Goal: Task Accomplishment & Management: Use online tool/utility

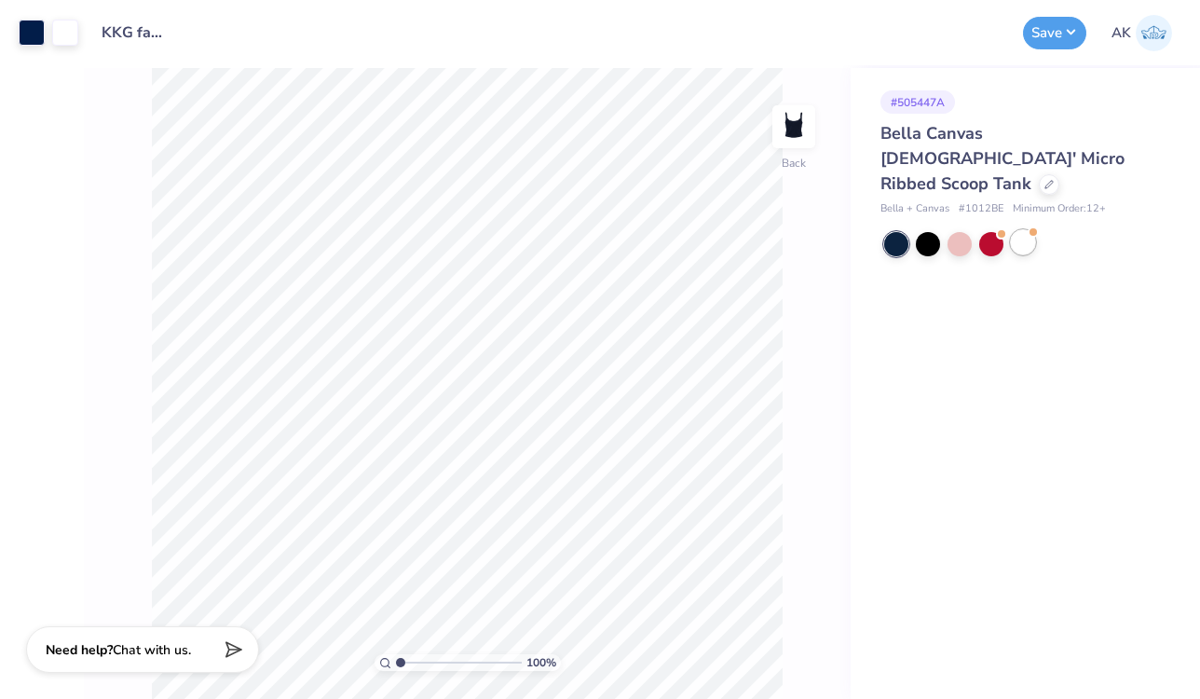
click at [1020, 230] on div at bounding box center [1023, 242] width 24 height 24
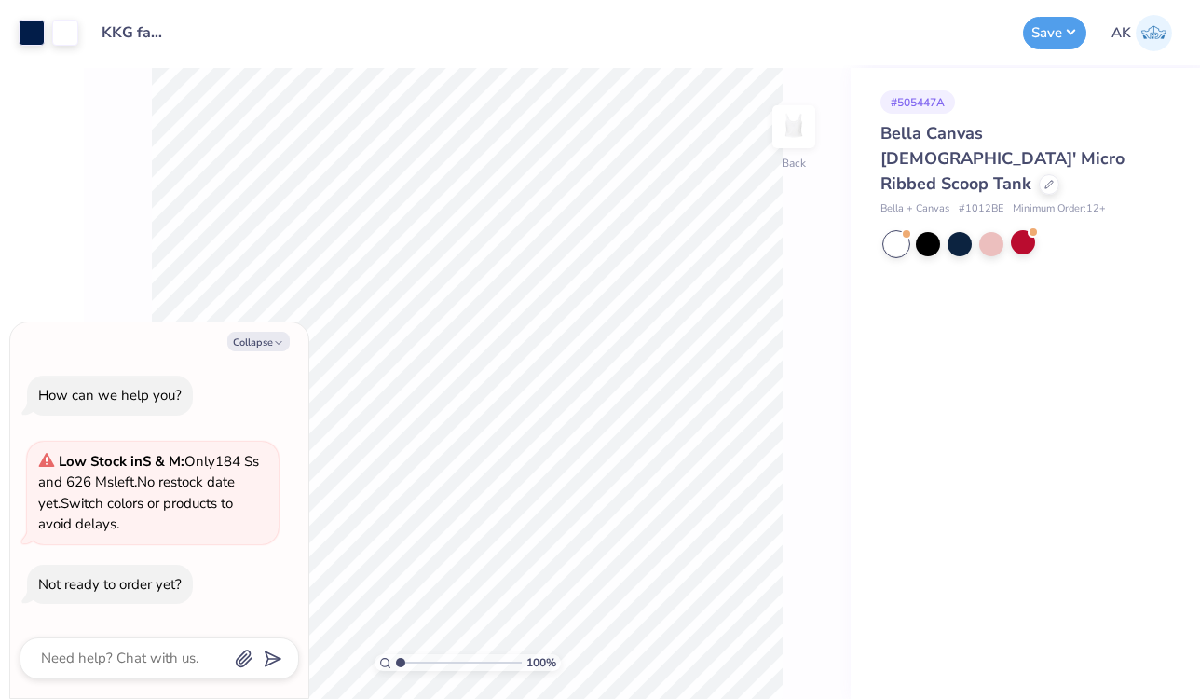
type textarea "x"
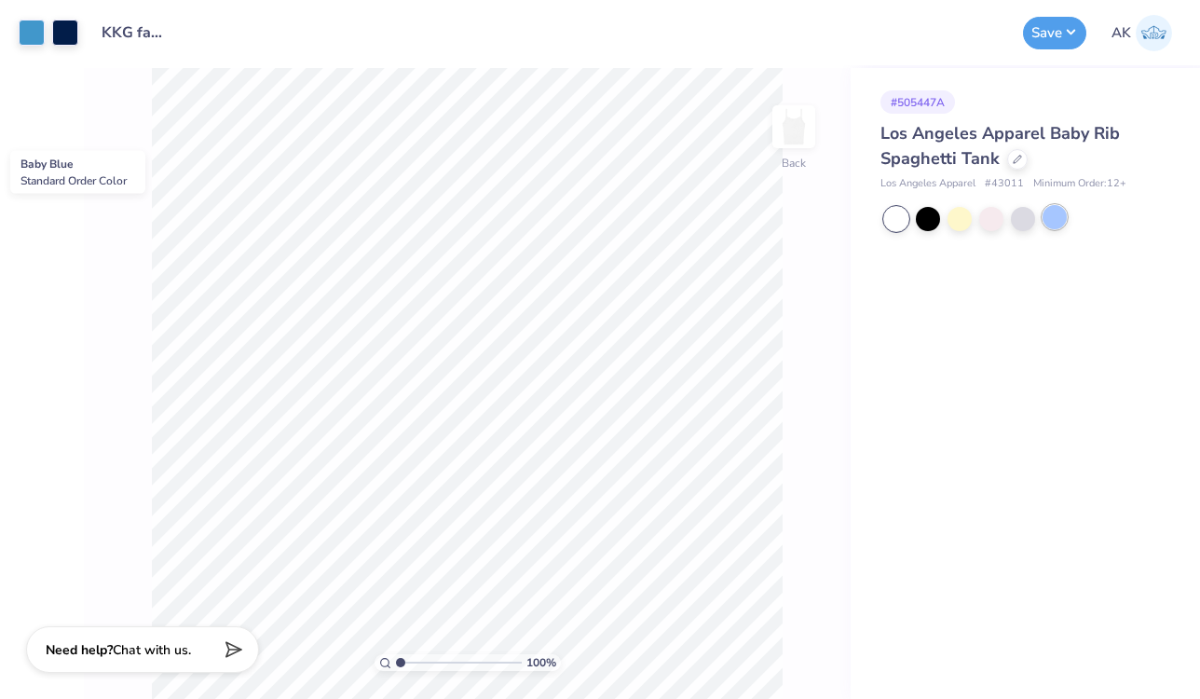
click at [1049, 223] on div at bounding box center [1054, 217] width 24 height 24
click at [1055, 44] on button "Save" at bounding box center [1054, 30] width 63 height 33
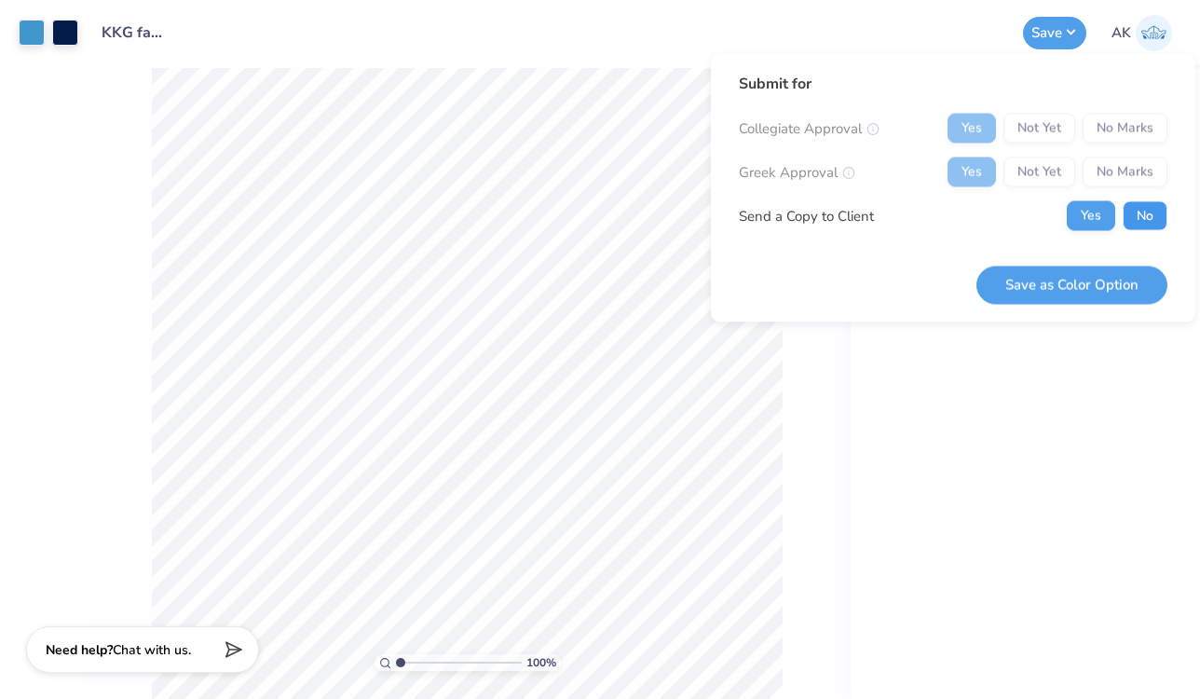
click at [1136, 206] on button "No" at bounding box center [1145, 216] width 45 height 30
click at [1105, 281] on button "Save as Color Option" at bounding box center [1071, 284] width 191 height 38
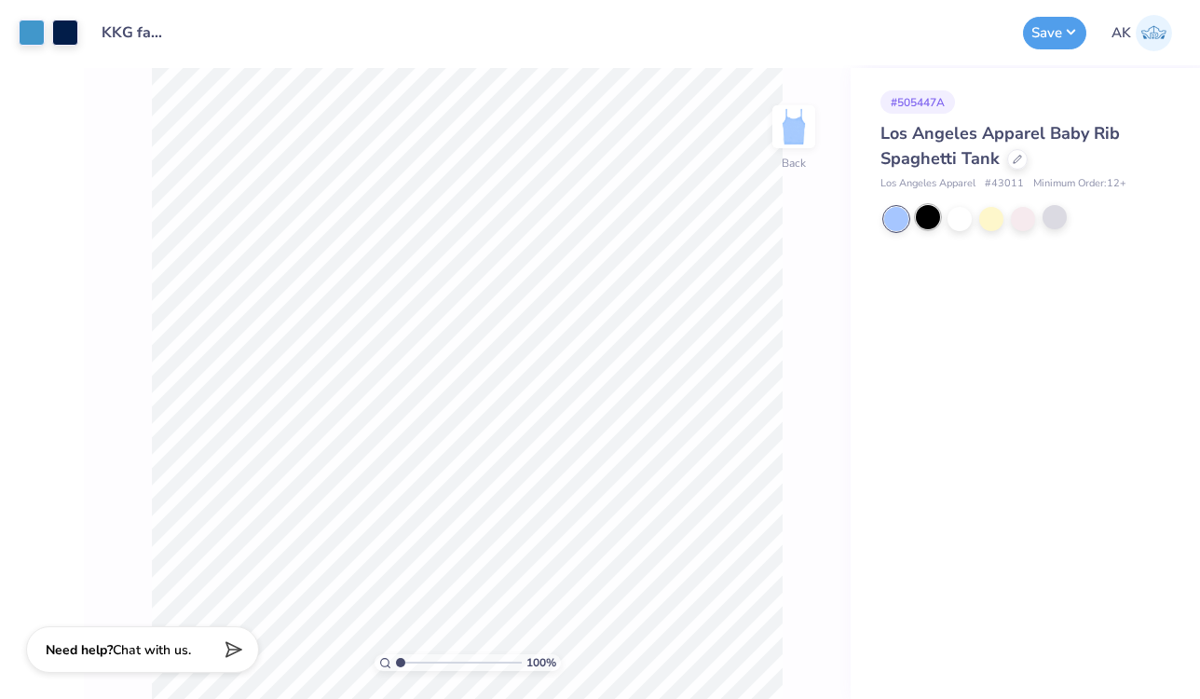
click at [931, 220] on div at bounding box center [928, 217] width 24 height 24
click at [957, 218] on div at bounding box center [959, 217] width 24 height 24
click at [907, 216] on div at bounding box center [896, 219] width 24 height 24
click at [1052, 212] on div at bounding box center [1054, 217] width 24 height 24
click at [1049, 47] on div "Save" at bounding box center [1054, 33] width 63 height 33
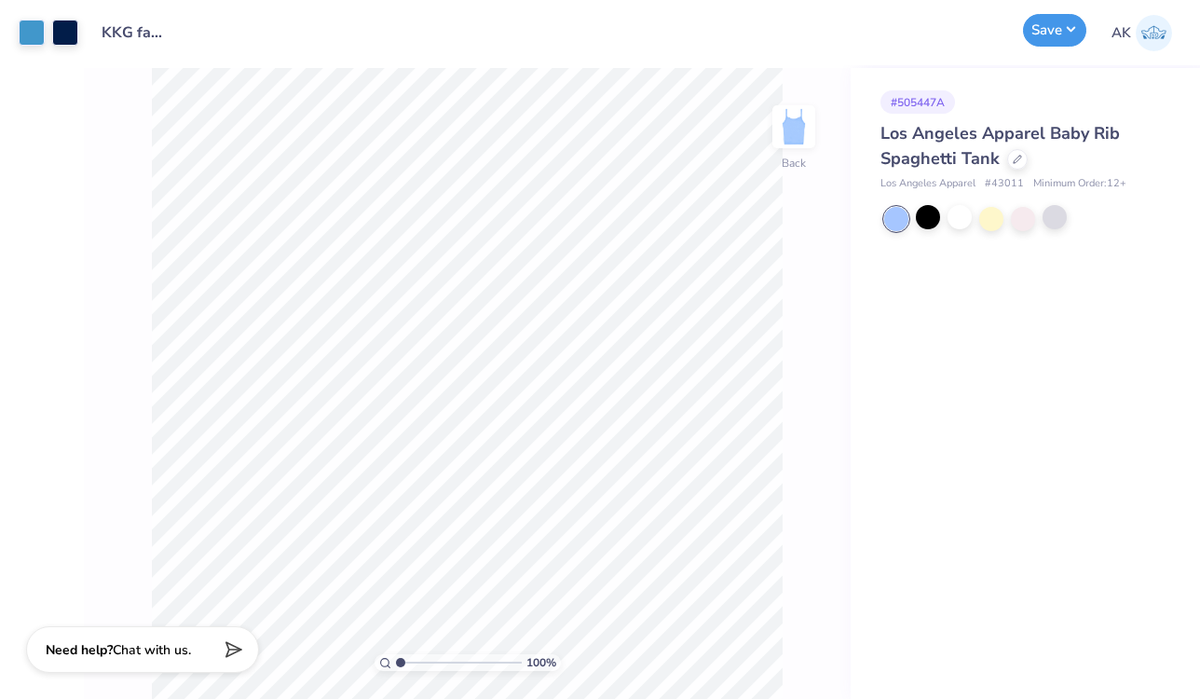
click at [1063, 24] on button "Save" at bounding box center [1054, 30] width 63 height 33
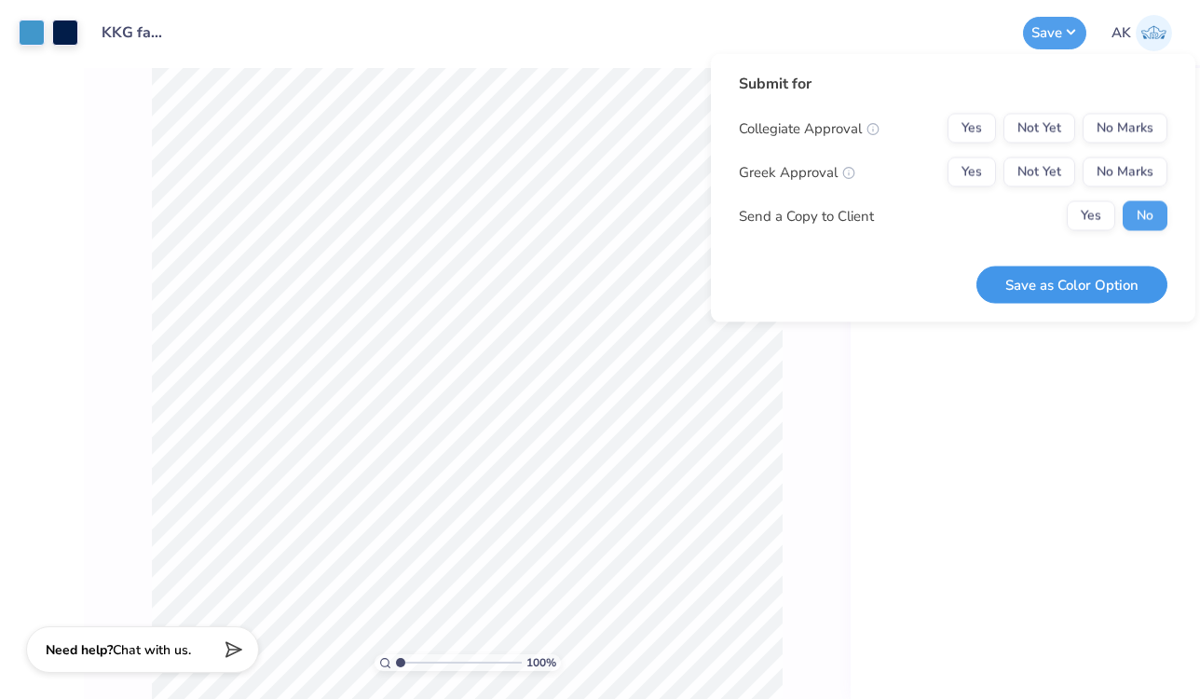
click at [1111, 279] on button "Save as Color Option" at bounding box center [1071, 284] width 191 height 38
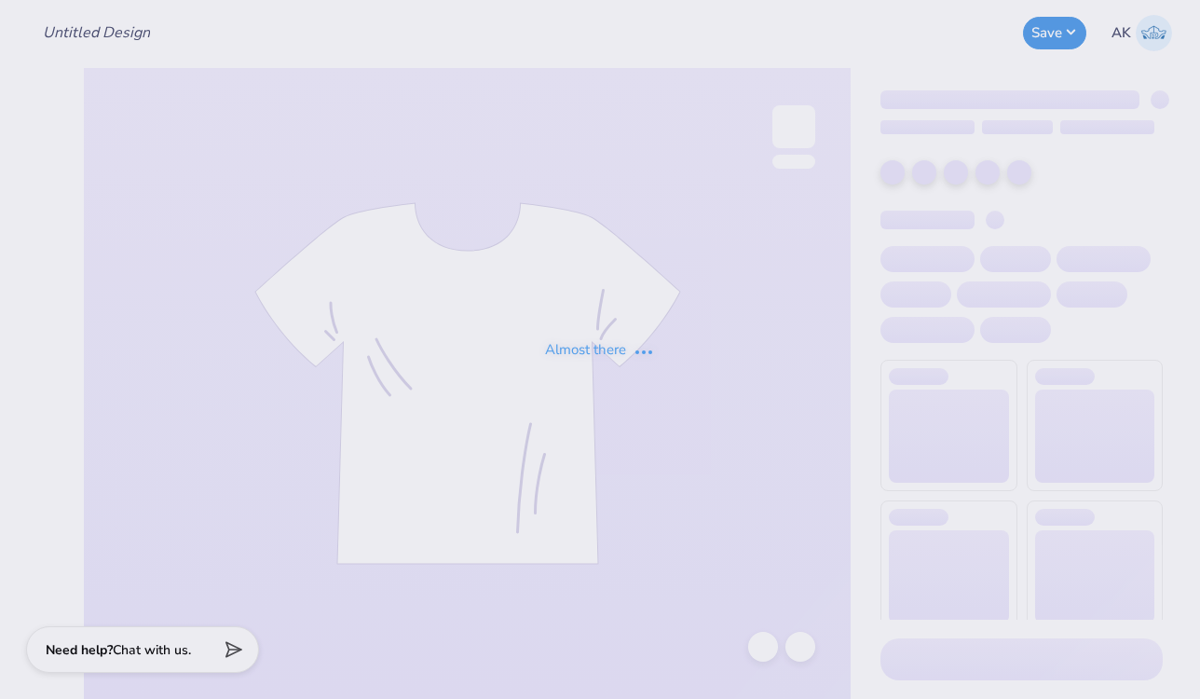
type input "Pi Phi fall merch"
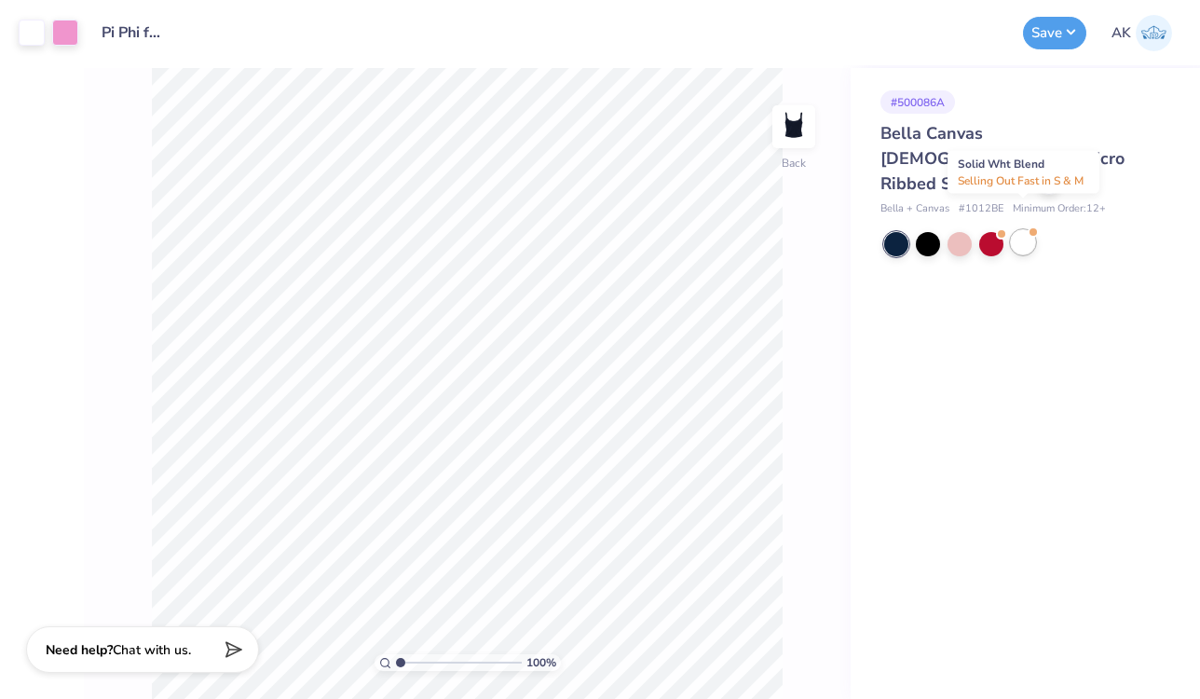
click at [1022, 230] on div at bounding box center [1023, 242] width 24 height 24
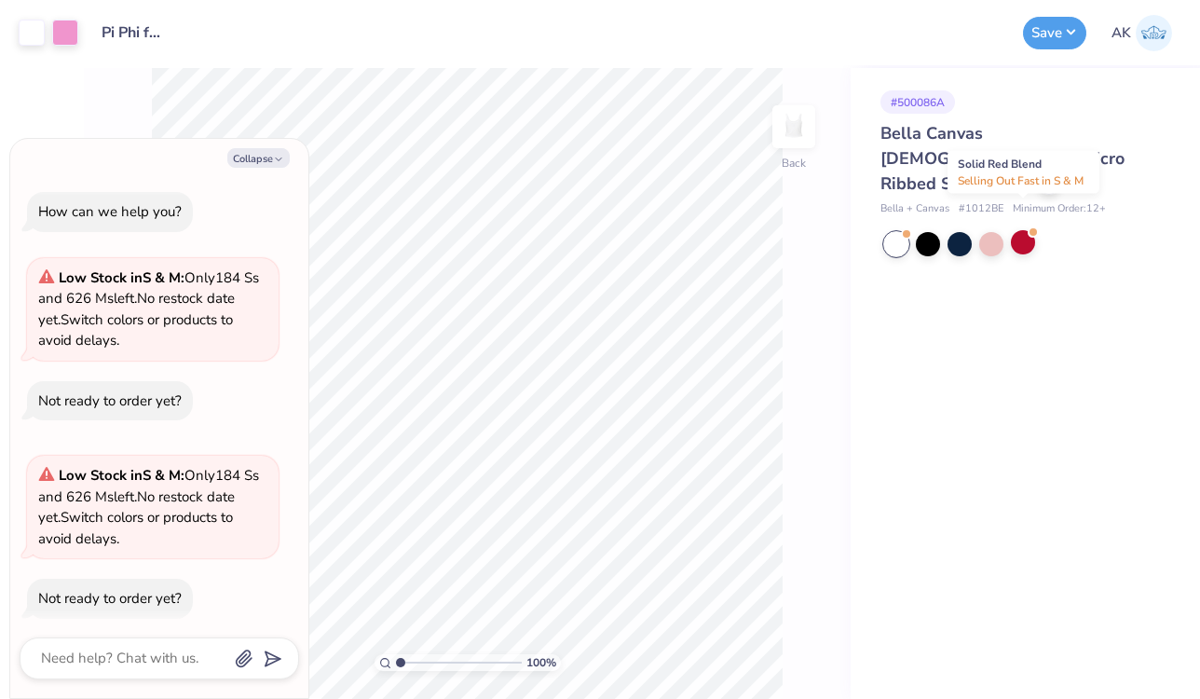
scroll to position [14, 0]
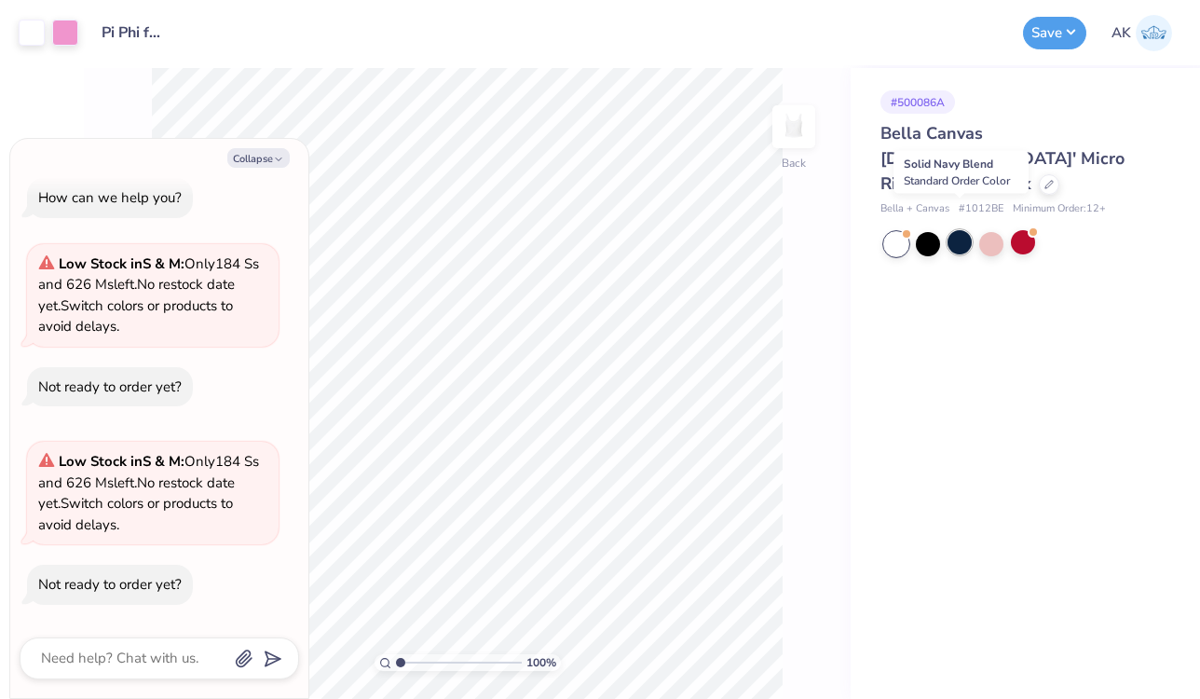
click at [957, 230] on div at bounding box center [959, 242] width 24 height 24
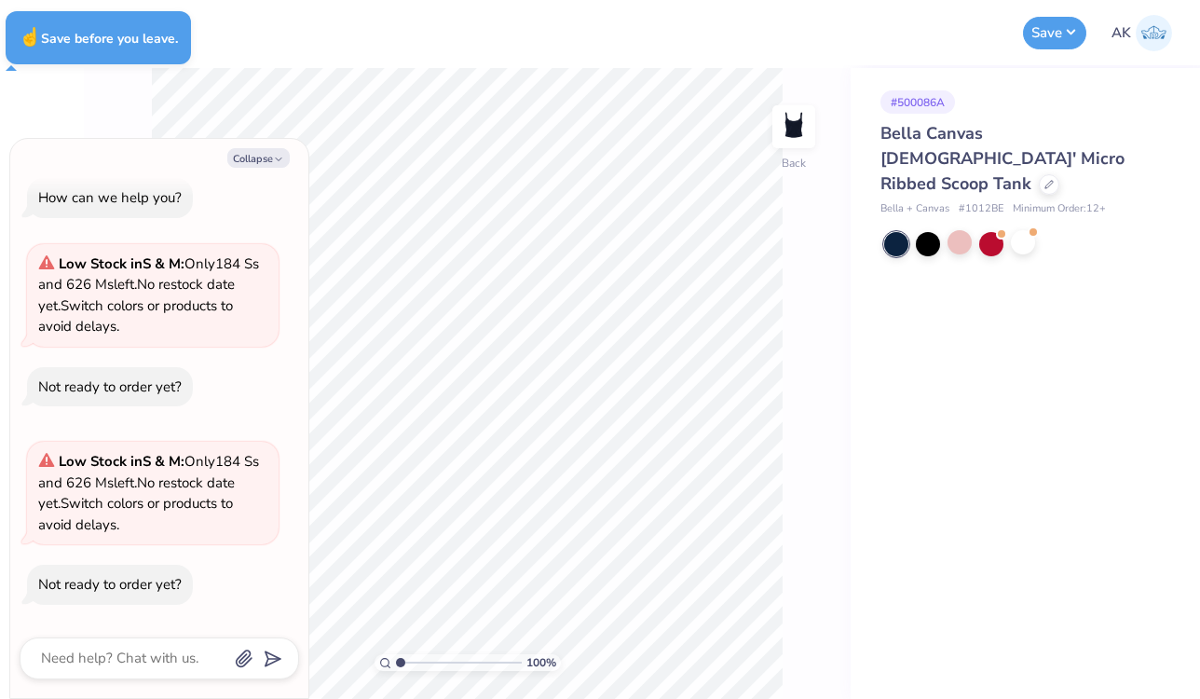
type textarea "x"
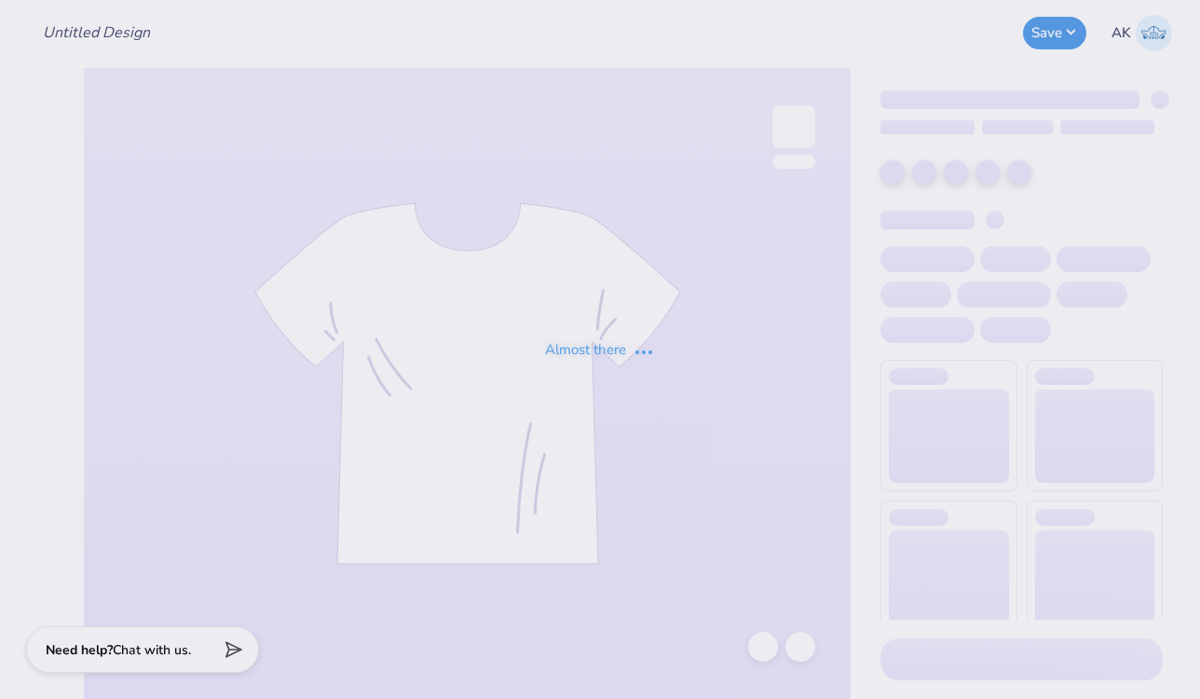
type input "Pi Phi fall merch"
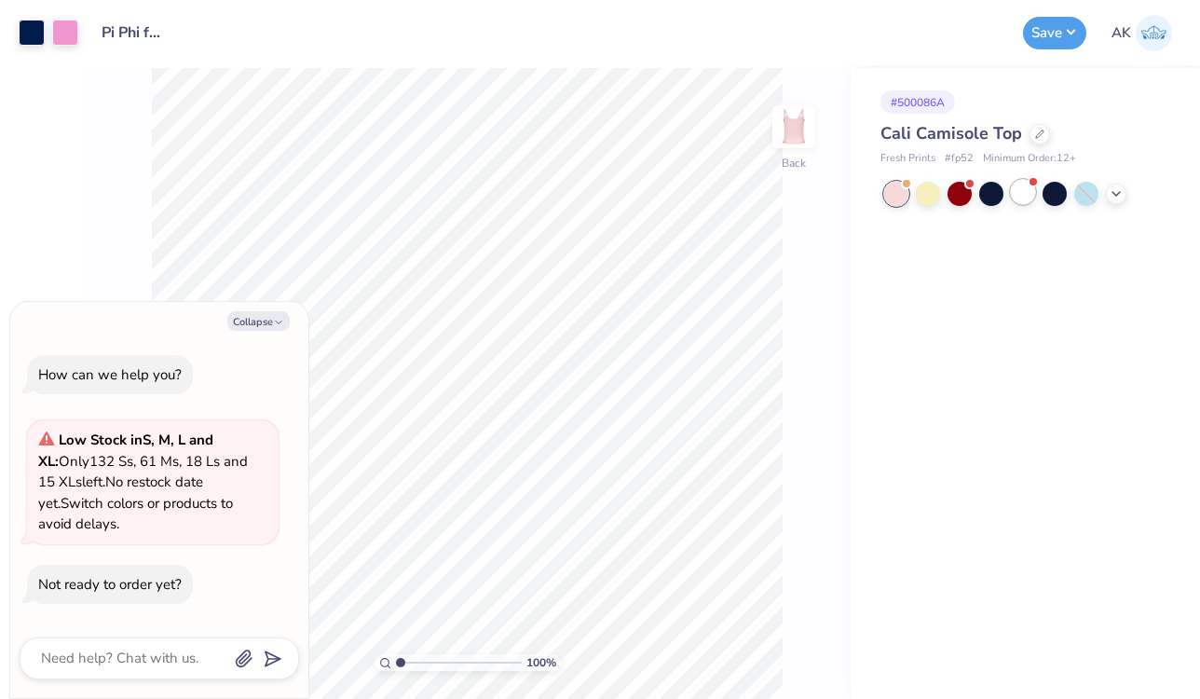
click at [1029, 190] on div at bounding box center [1023, 192] width 24 height 24
type textarea "x"
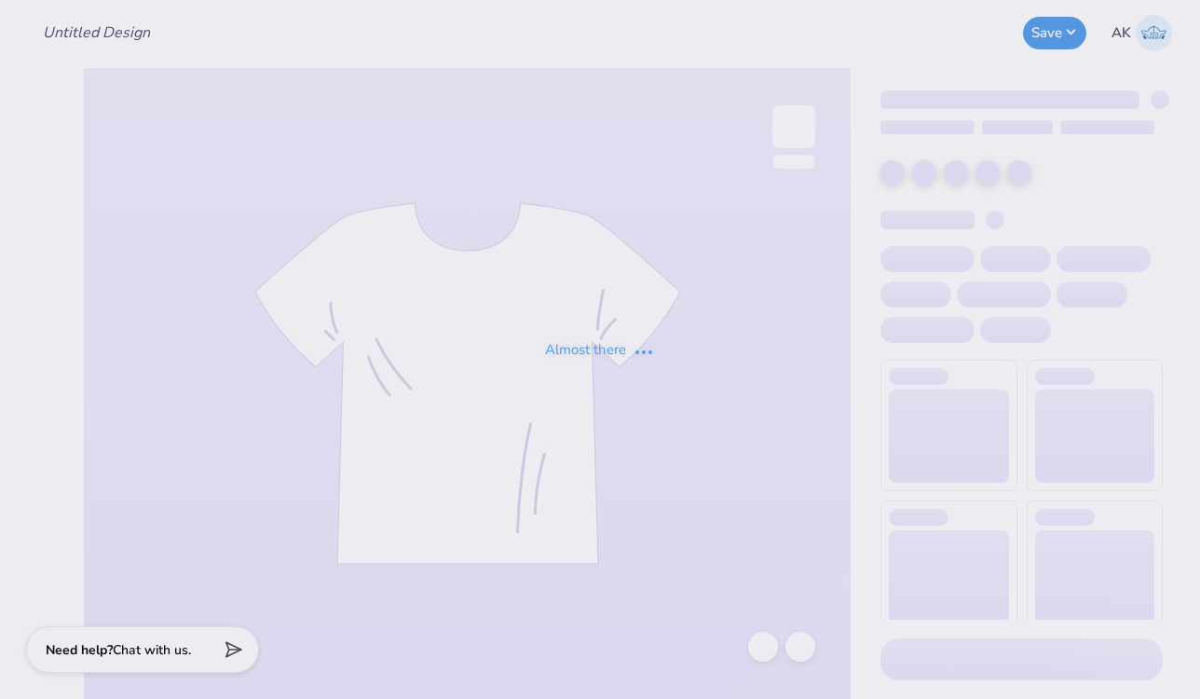
type input "Pi Phi fall merch"
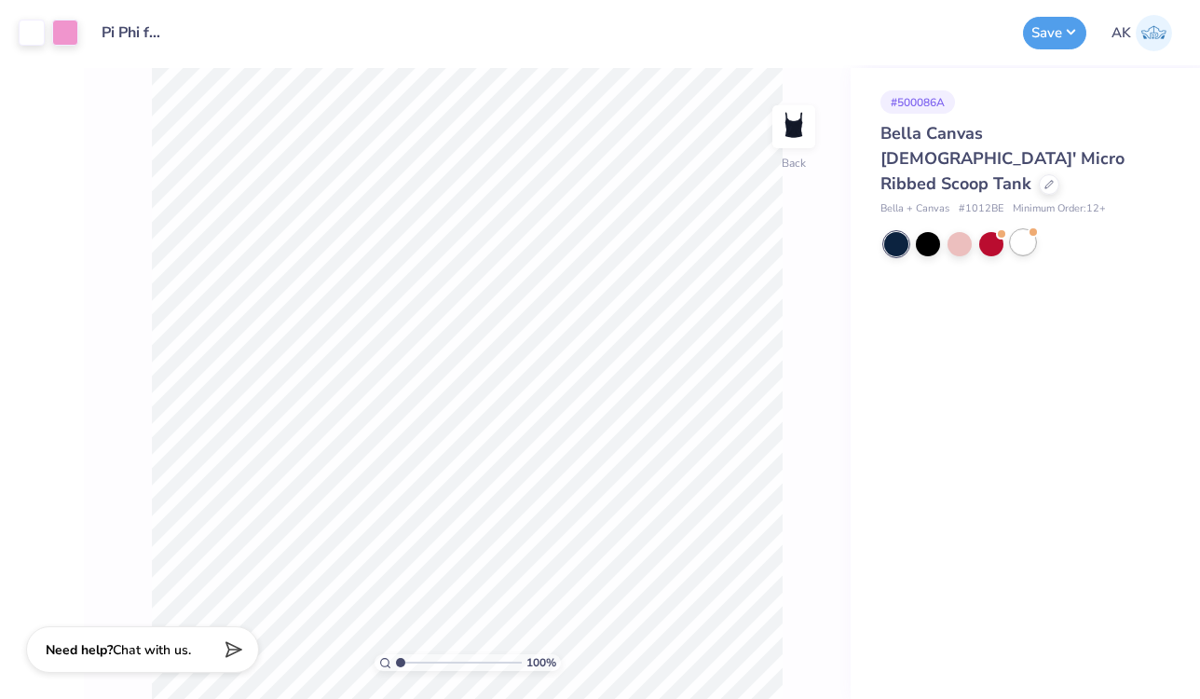
click at [1025, 230] on div at bounding box center [1023, 242] width 24 height 24
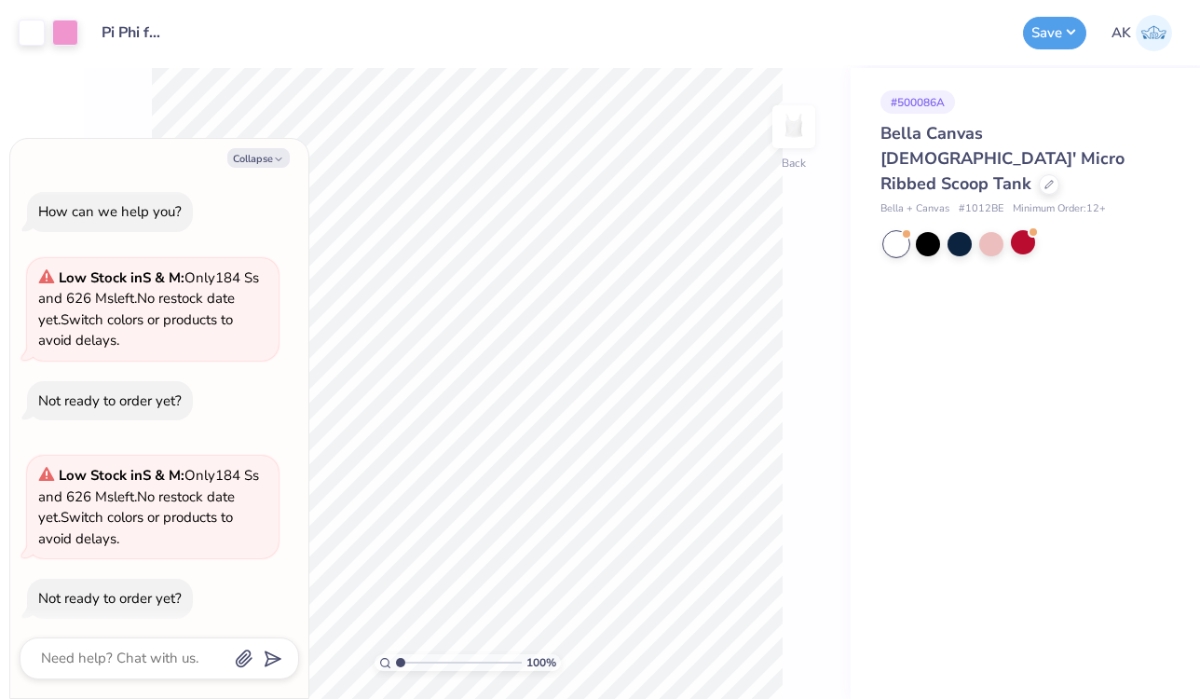
scroll to position [14, 0]
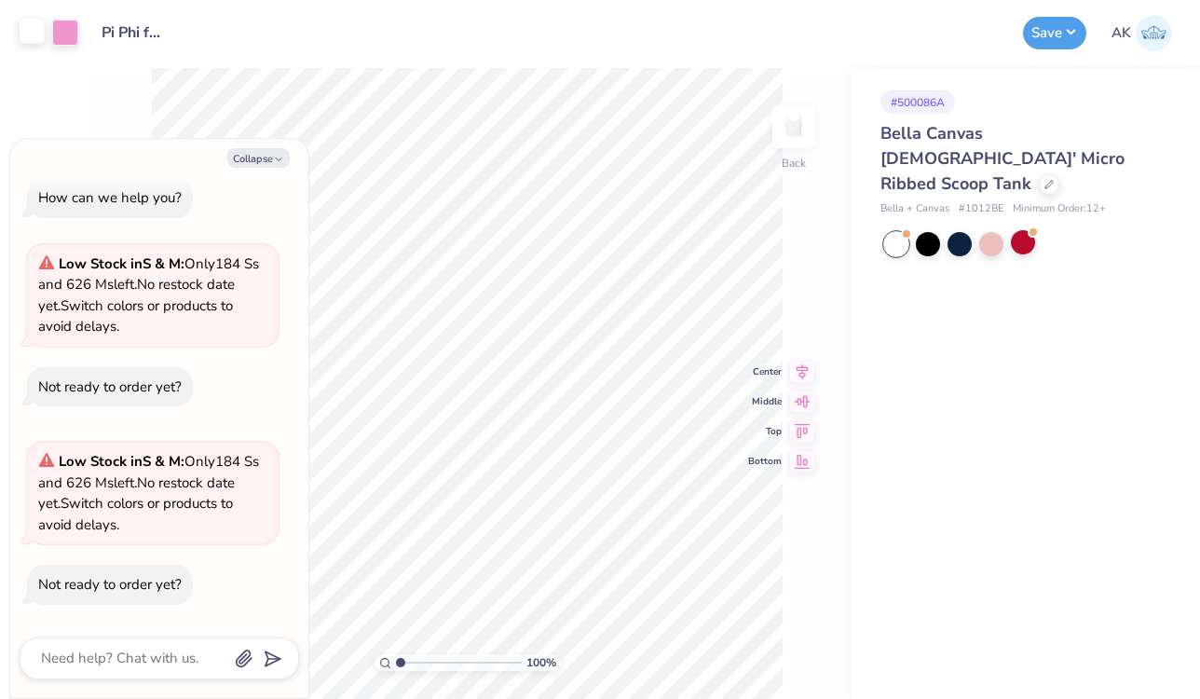
click at [29, 36] on div at bounding box center [32, 31] width 26 height 26
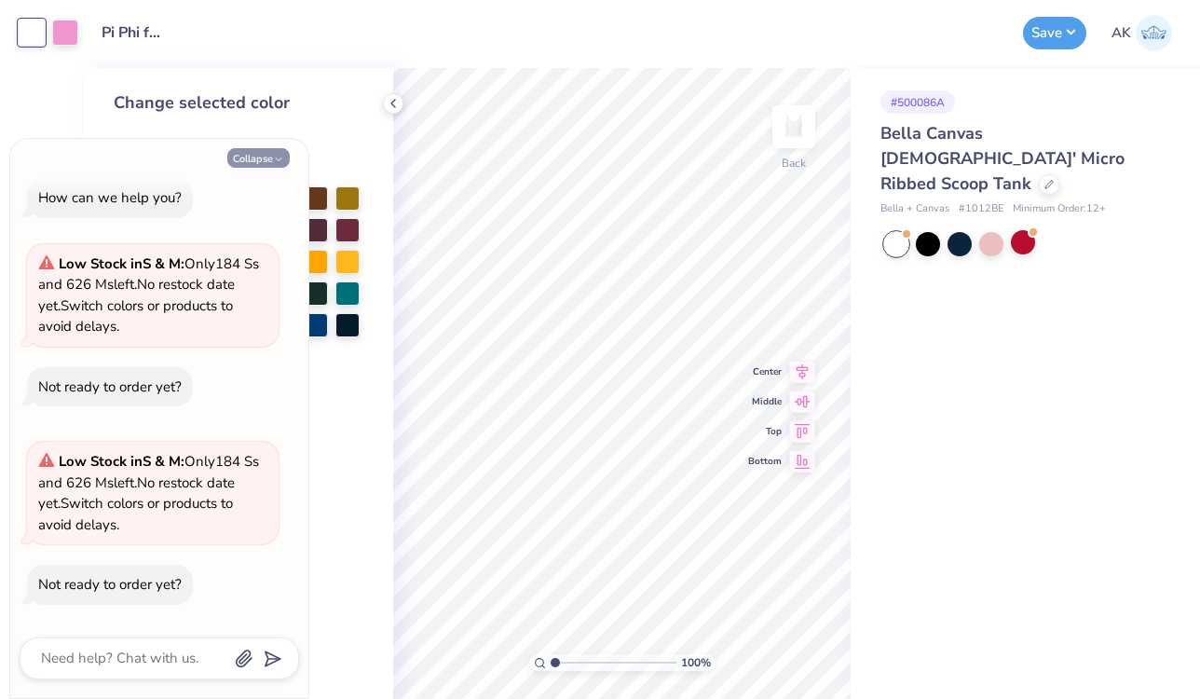
click at [280, 152] on button "Collapse" at bounding box center [258, 158] width 62 height 20
type textarea "x"
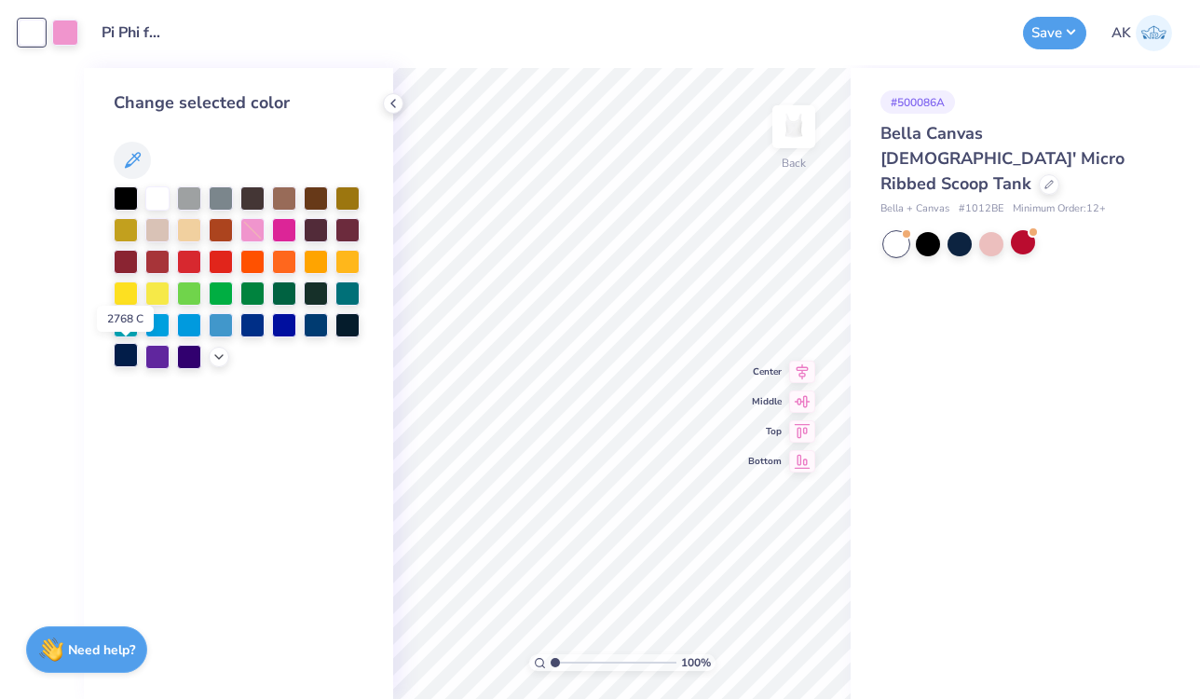
click at [125, 348] on div at bounding box center [126, 355] width 24 height 24
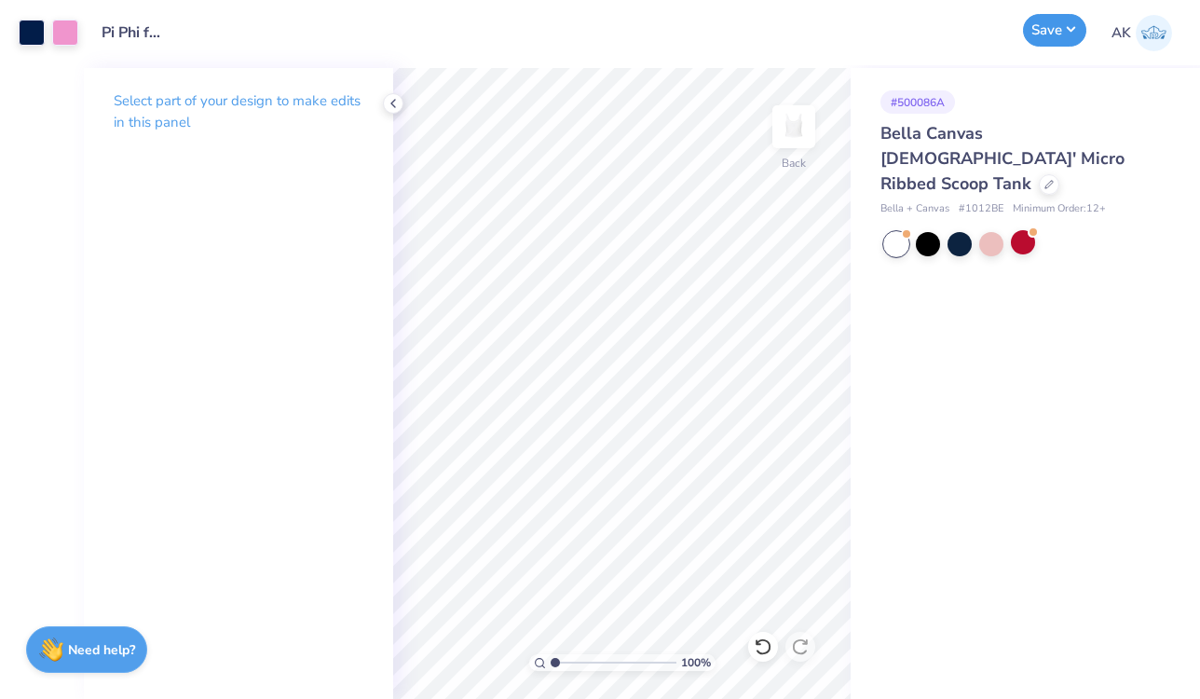
click at [1056, 27] on button "Save" at bounding box center [1054, 30] width 63 height 33
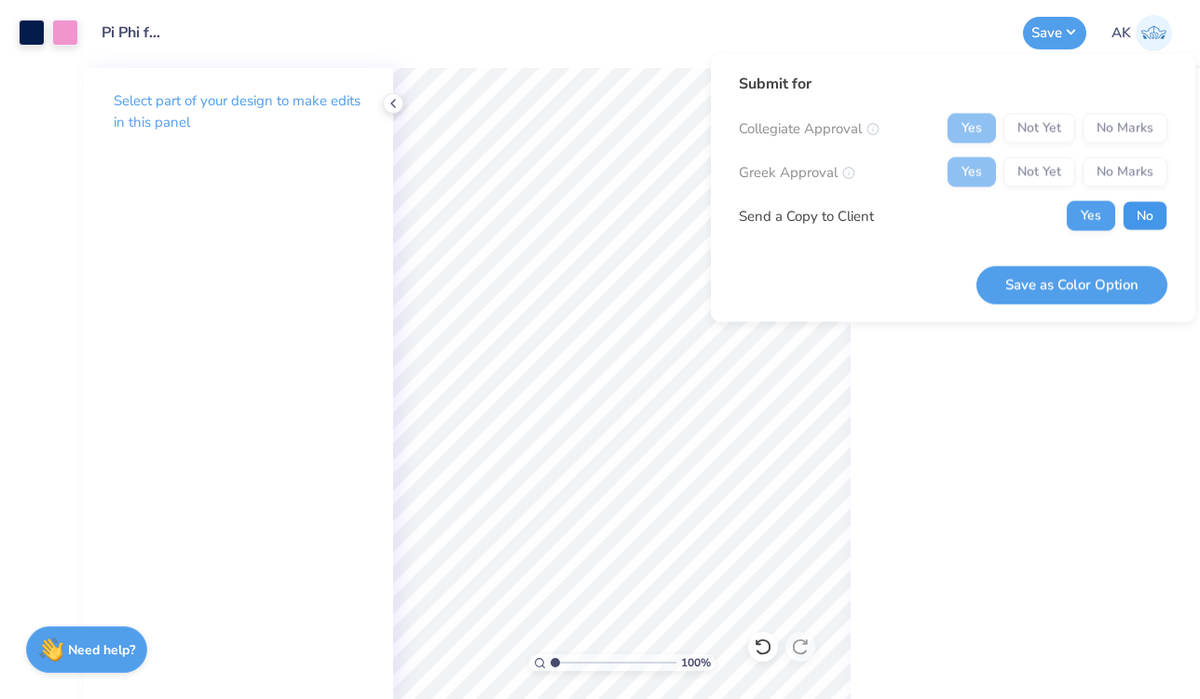
click at [1141, 221] on button "No" at bounding box center [1145, 216] width 45 height 30
click at [1126, 282] on button "Save as Color Option" at bounding box center [1071, 284] width 191 height 38
